Goal: Task Accomplishment & Management: Manage account settings

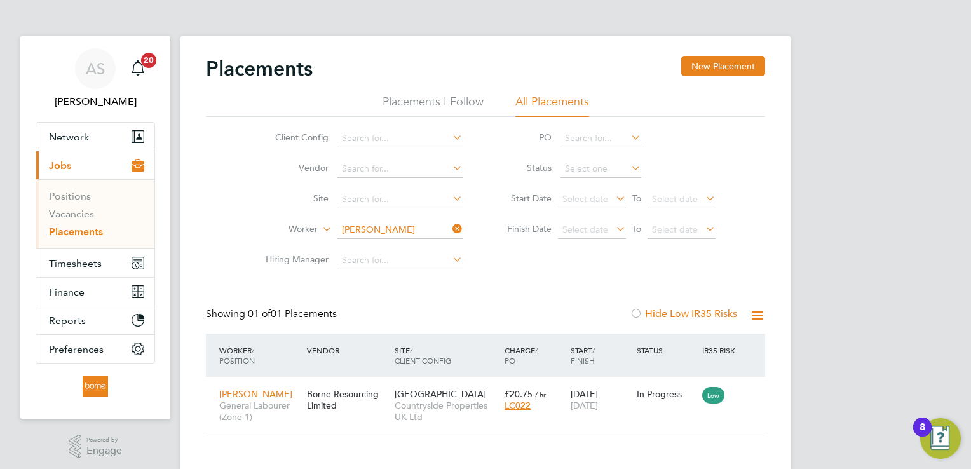
scroll to position [12, 60]
click at [407, 229] on input at bounding box center [400, 230] width 125 height 18
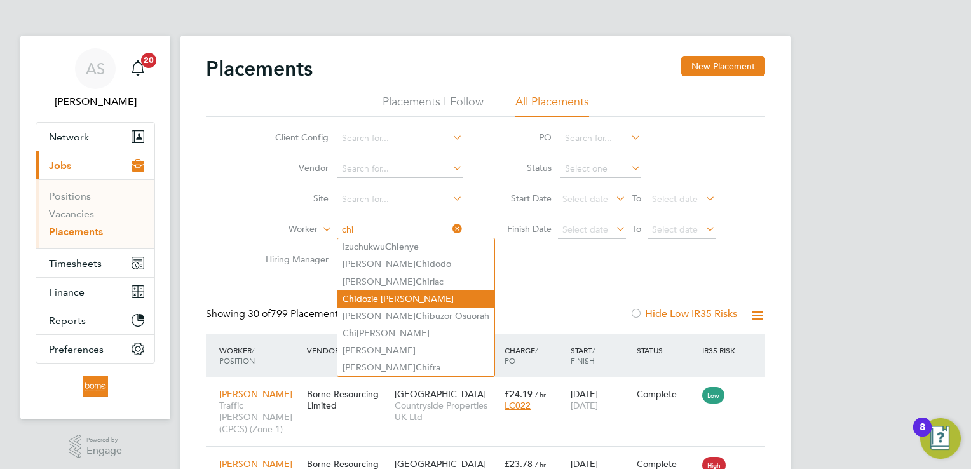
click at [418, 301] on li "Chi dozie Anthony Osuji" at bounding box center [416, 298] width 157 height 17
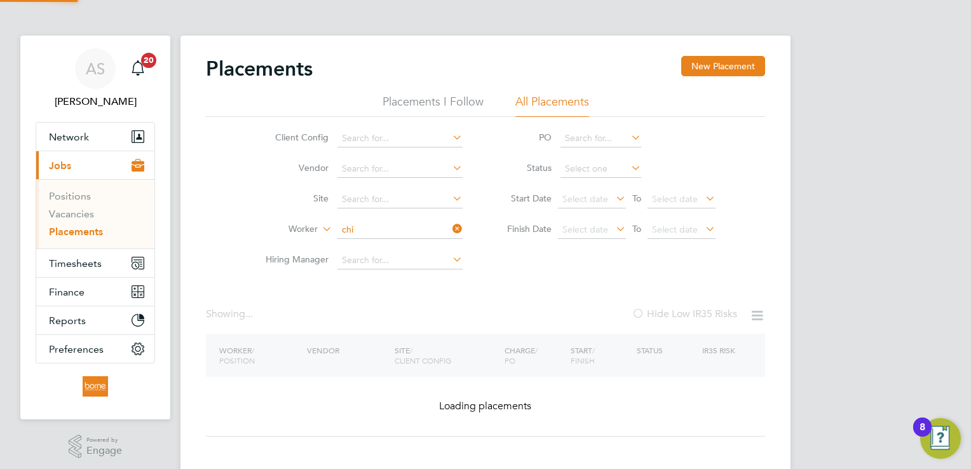
type input "Chidozie [PERSON_NAME]"
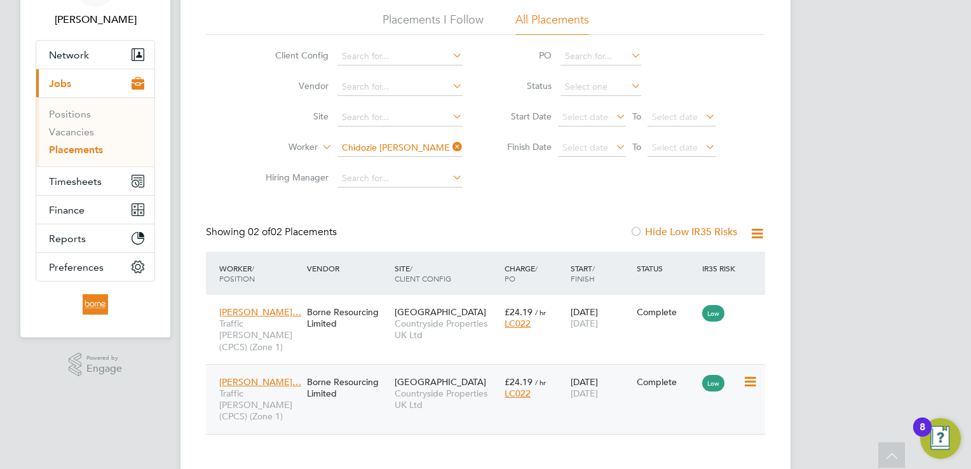
click at [435, 388] on span "Countryside Properties UK Ltd" at bounding box center [447, 399] width 104 height 23
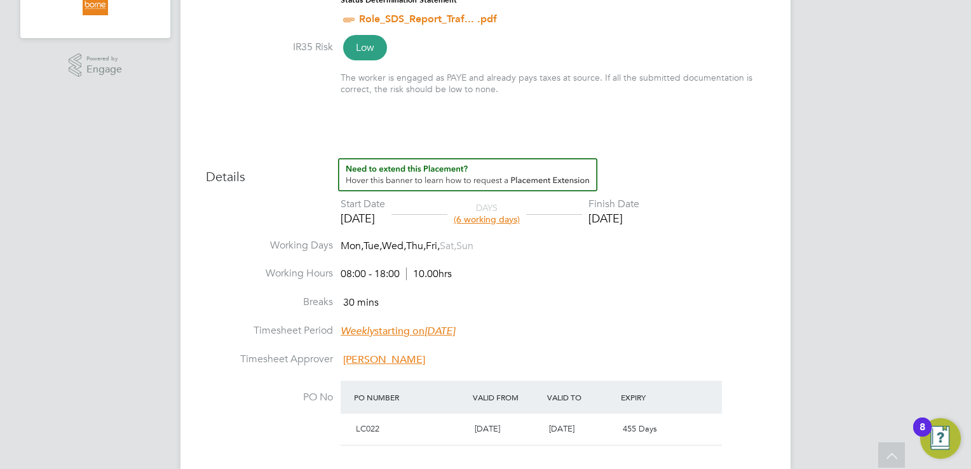
click at [661, 311] on li "Breaks 30 mins" at bounding box center [485, 310] width 559 height 29
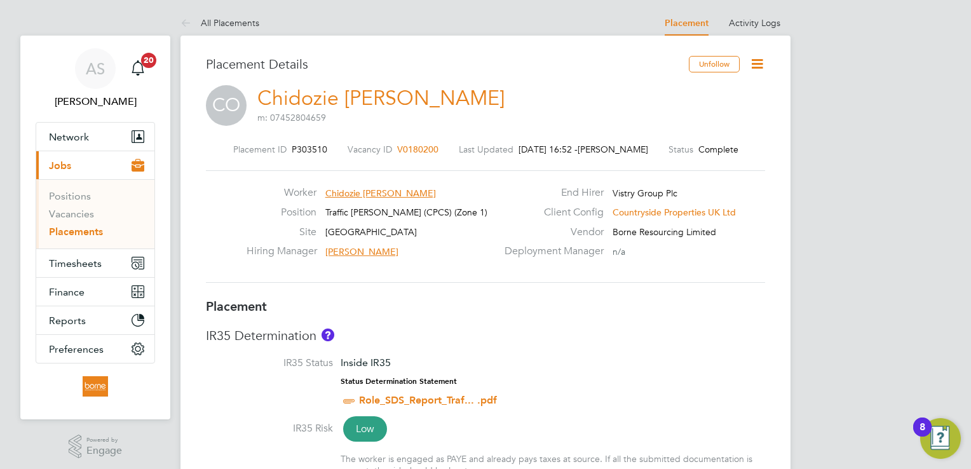
click at [756, 62] on icon at bounding box center [757, 64] width 16 height 16
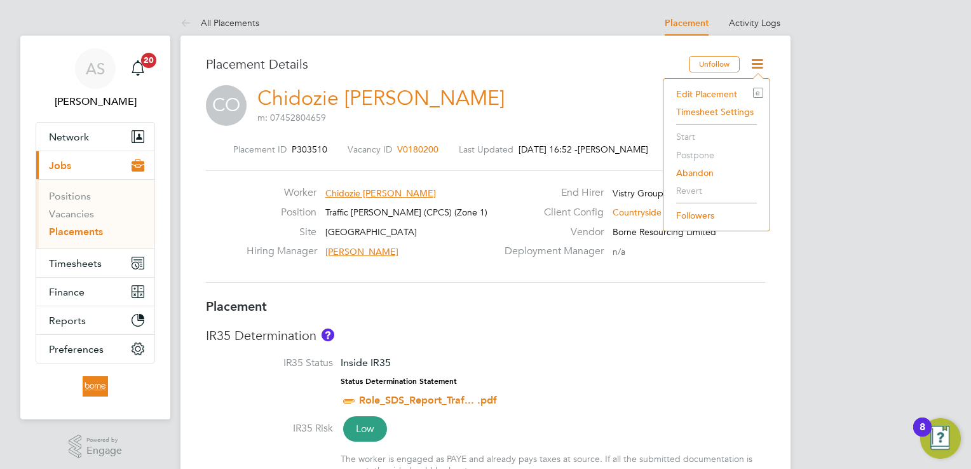
click at [701, 91] on li "Edit Placement e" at bounding box center [716, 94] width 93 height 18
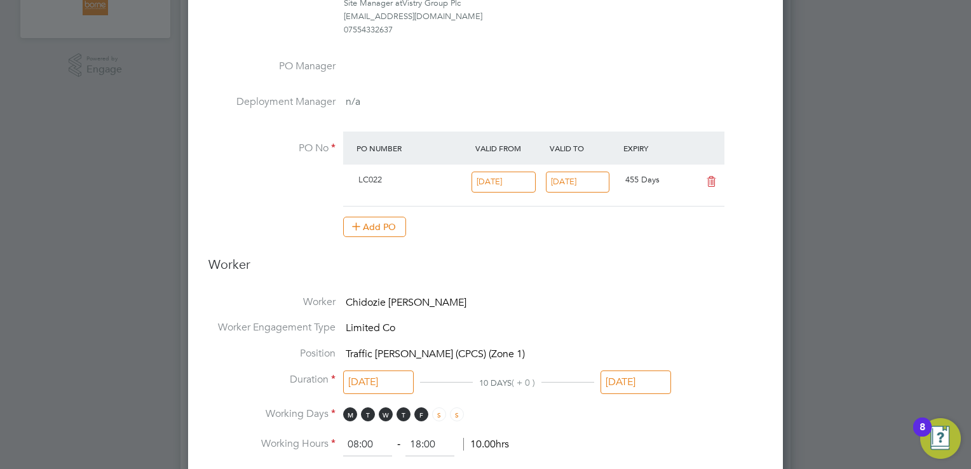
click at [622, 61] on li "PO Manager" at bounding box center [485, 78] width 554 height 36
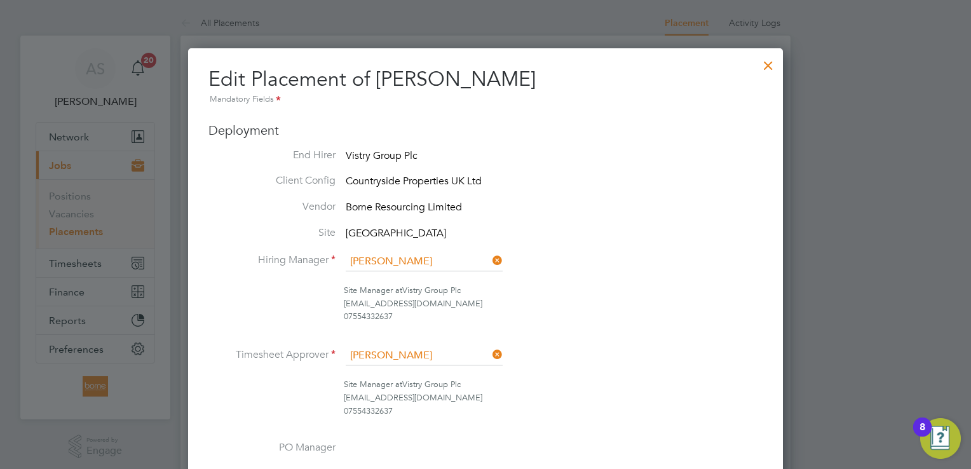
click at [770, 67] on div at bounding box center [768, 62] width 23 height 23
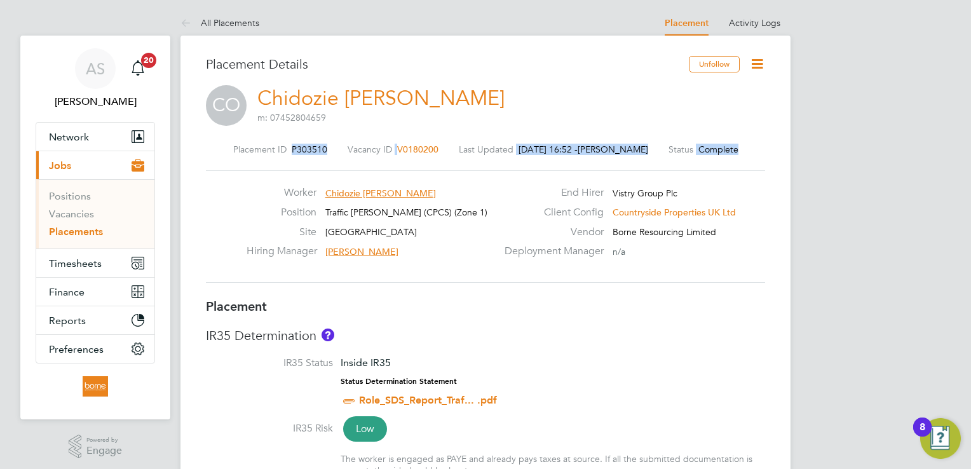
drag, startPoint x: 280, startPoint y: 146, endPoint x: 425, endPoint y: 172, distance: 147.3
click at [425, 172] on div "Placement ID P303510 Vacancy ID V0180200 Last Updated [DATE] 16:52 - [PERSON_NA…" at bounding box center [485, 213] width 559 height 170
drag, startPoint x: 425, startPoint y: 172, endPoint x: 416, endPoint y: 158, distance: 17.1
click at [416, 158] on div "Placement ID P303510 Vacancy ID V0180200 Last Updated [DATE] 16:52 - [PERSON_NA…" at bounding box center [485, 213] width 559 height 170
copy div "P303510 Vacancy ID V0180200 Last Updated [DATE] 16:52 - [PERSON_NAME] Status Co…"
